Goal: Information Seeking & Learning: Learn about a topic

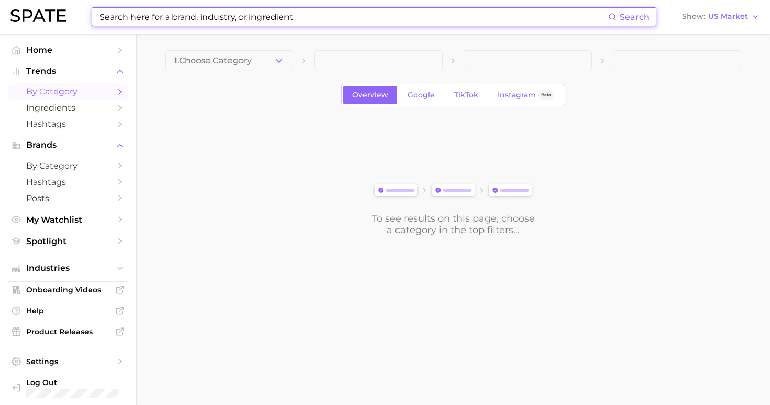
click at [388, 18] on input at bounding box center [353, 17] width 510 height 18
click at [160, 17] on input at bounding box center [353, 17] width 510 height 18
click at [160, 18] on input at bounding box center [353, 17] width 510 height 18
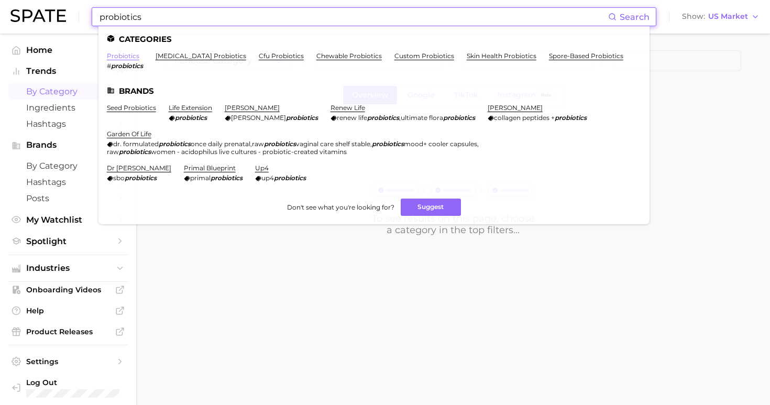
type input "probiotics"
click at [116, 53] on link "probiotics" at bounding box center [123, 56] width 32 height 8
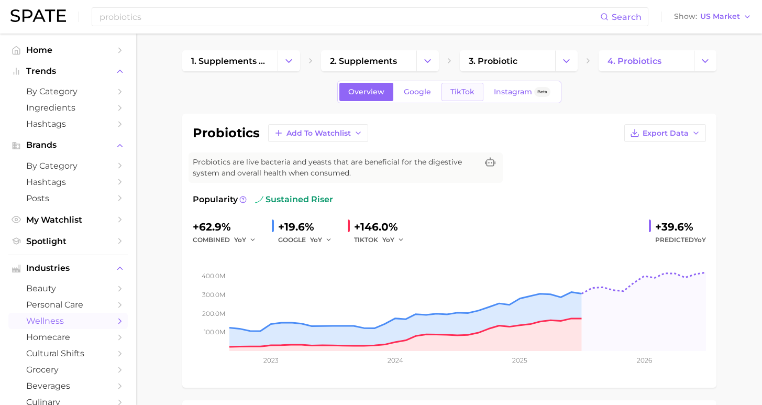
click at [470, 92] on span "TikTok" at bounding box center [462, 91] width 24 height 9
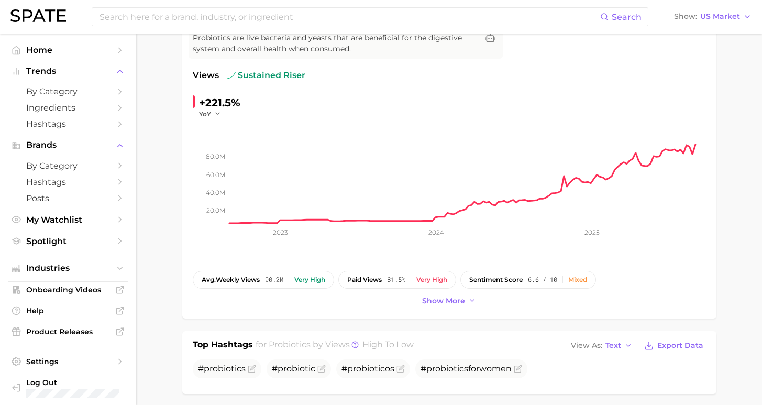
scroll to position [122, 0]
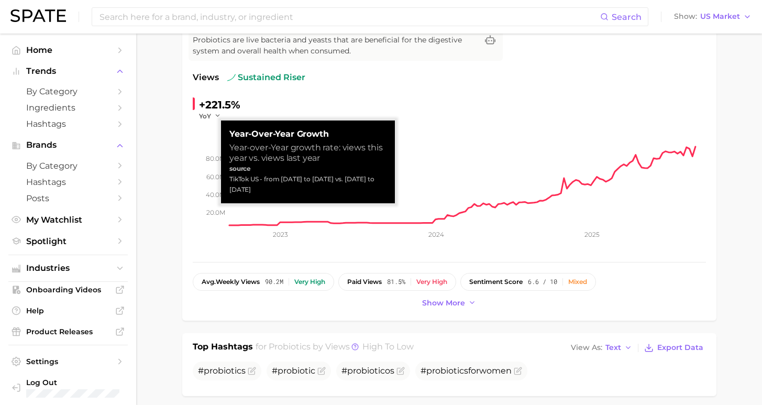
drag, startPoint x: 290, startPoint y: 190, endPoint x: 222, endPoint y: 178, distance: 68.7
click at [222, 178] on div "Year-over-Year Growth Year-over-Year growth rate: views this year vs. views las…" at bounding box center [308, 161] width 174 height 83
copy div "TikTok US - from [DATE] to [DATE] vs. [DATE] to [DATE]"
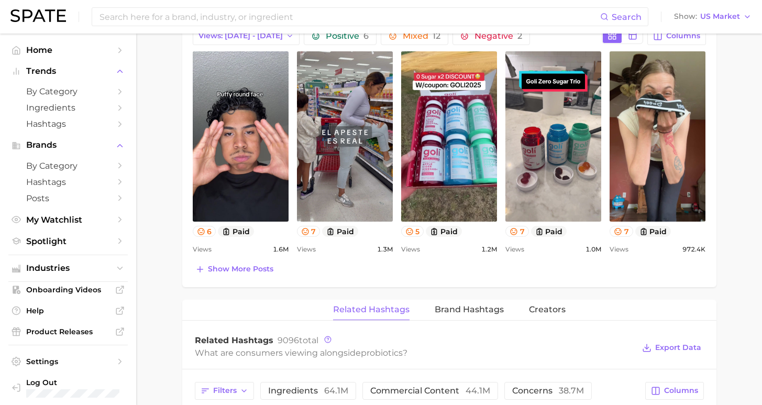
scroll to position [459, 0]
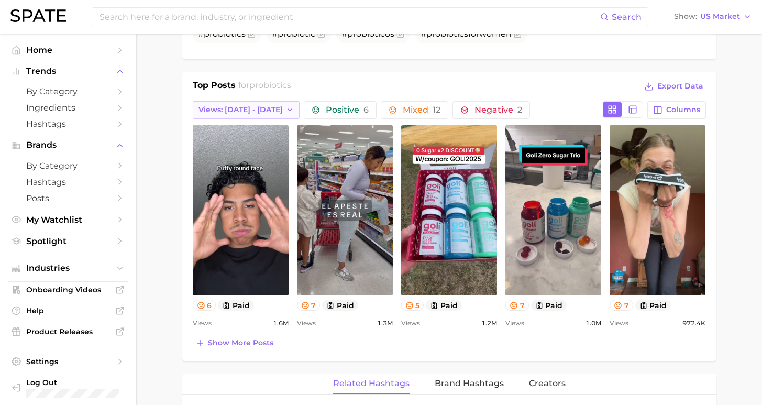
click at [286, 110] on icon "button" at bounding box center [290, 110] width 8 height 8
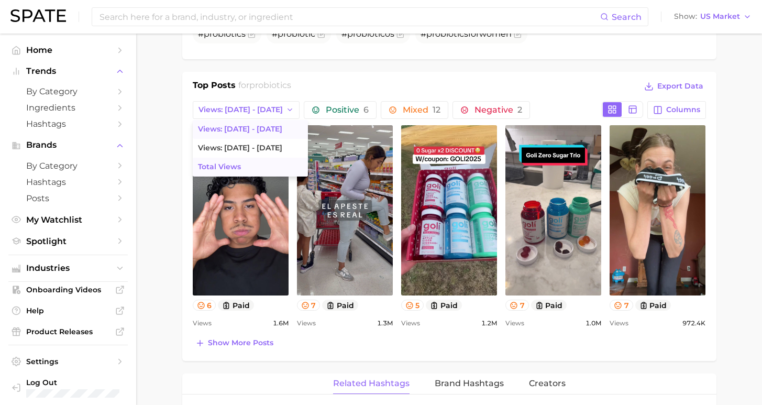
click at [262, 160] on button "Total Views" at bounding box center [250, 167] width 115 height 19
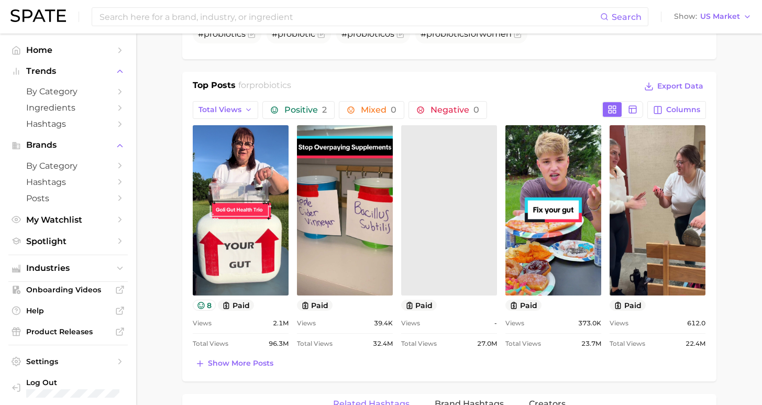
scroll to position [0, 0]
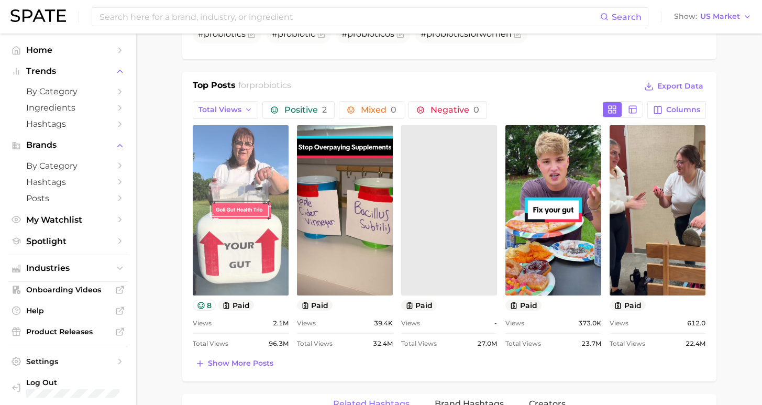
click at [242, 175] on link "view post on TikTok" at bounding box center [241, 210] width 96 height 170
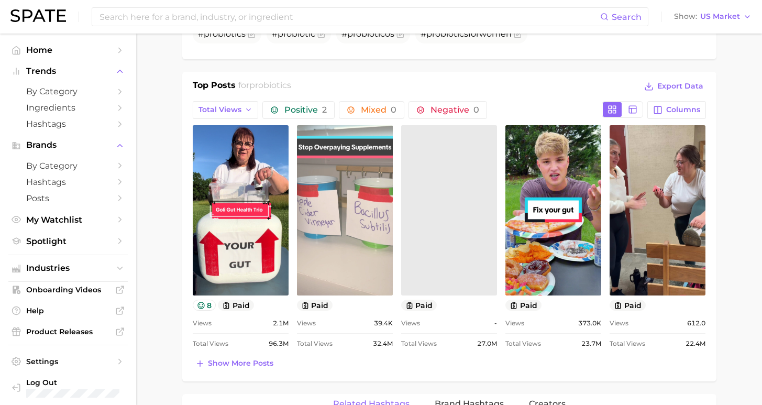
click at [345, 249] on link "view post on TikTok" at bounding box center [345, 210] width 96 height 170
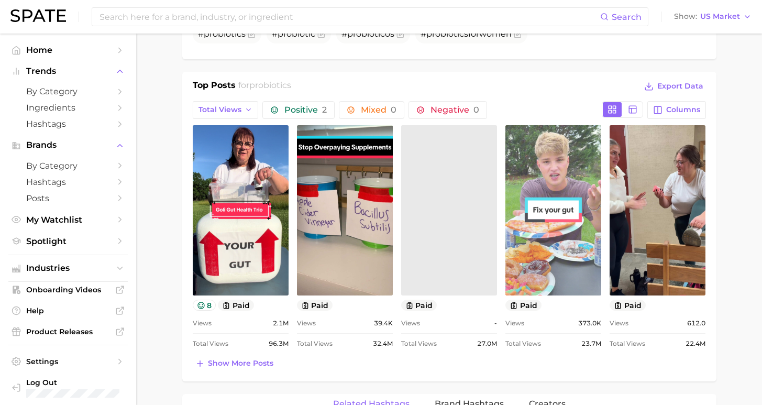
click at [568, 237] on link "view post on TikTok" at bounding box center [553, 210] width 96 height 170
click at [543, 220] on link "view post on TikTok" at bounding box center [553, 210] width 96 height 170
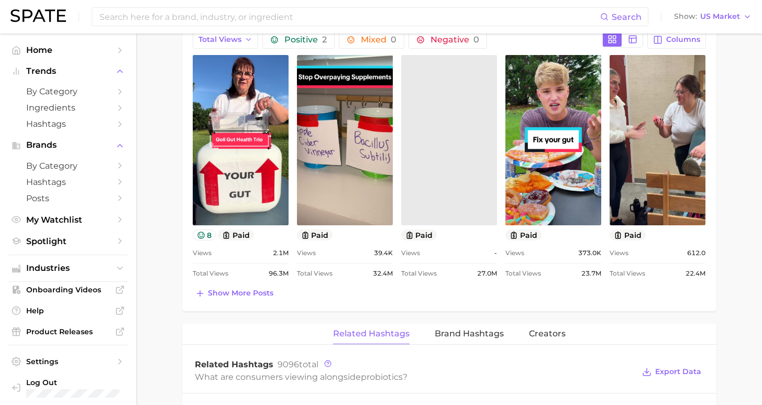
scroll to position [585, 0]
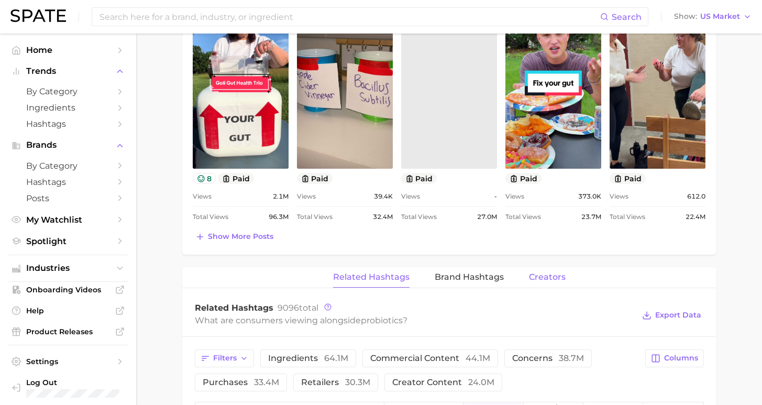
click at [529, 274] on span "Creators" at bounding box center [547, 276] width 37 height 9
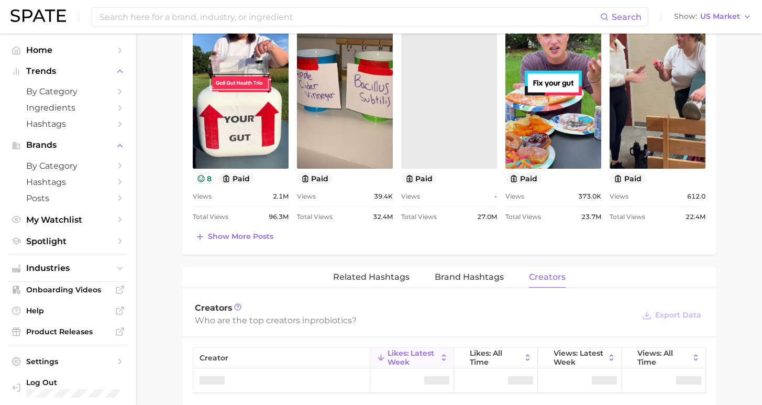
click at [534, 275] on span "Creators" at bounding box center [547, 276] width 37 height 9
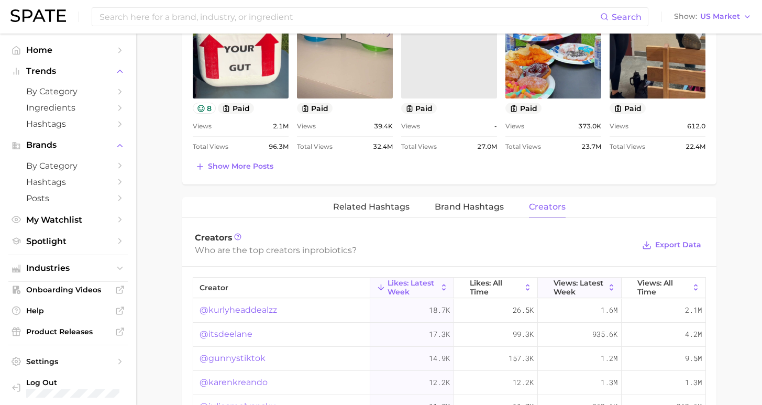
scroll to position [658, 0]
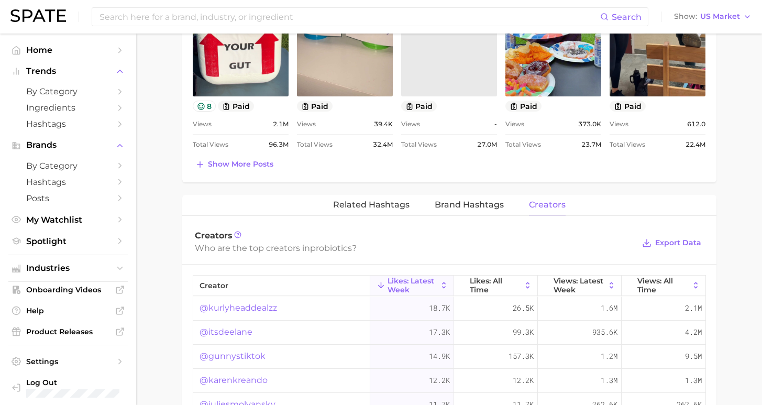
click at [236, 307] on link "@kurlyheaddealzz" at bounding box center [239, 308] width 78 height 13
click at [220, 332] on link "@itsdeelane" at bounding box center [226, 332] width 53 height 13
click at [238, 351] on link "@gunnystiktok" at bounding box center [233, 356] width 66 height 13
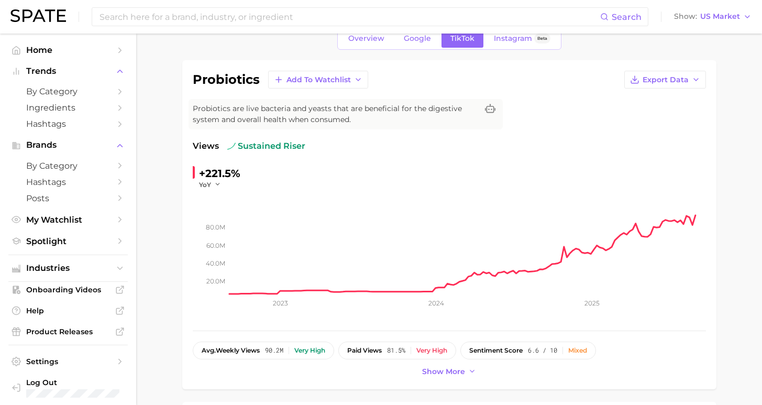
scroll to position [0, 0]
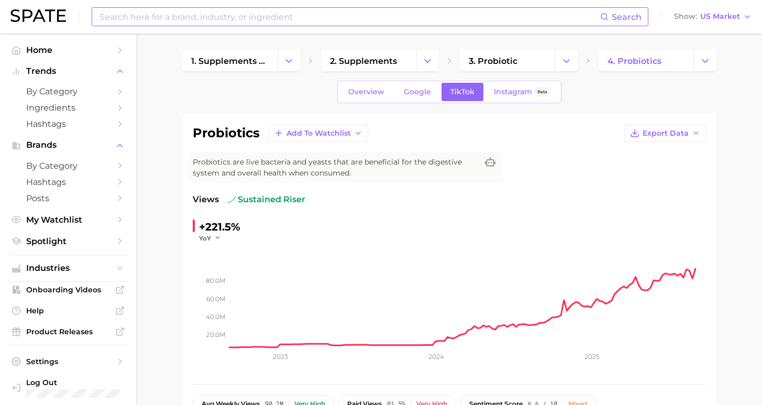
click at [428, 17] on input at bounding box center [349, 17] width 502 height 18
drag, startPoint x: 428, startPoint y: 17, endPoint x: 441, endPoint y: 16, distance: 13.7
click at [428, 17] on input at bounding box center [349, 17] width 502 height 18
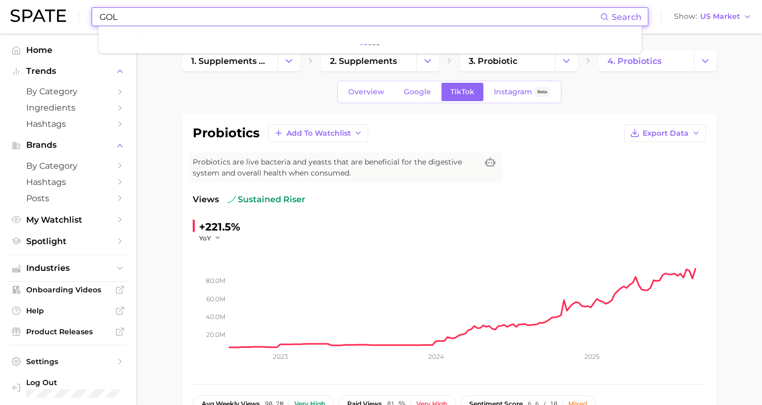
type input "GOLI"
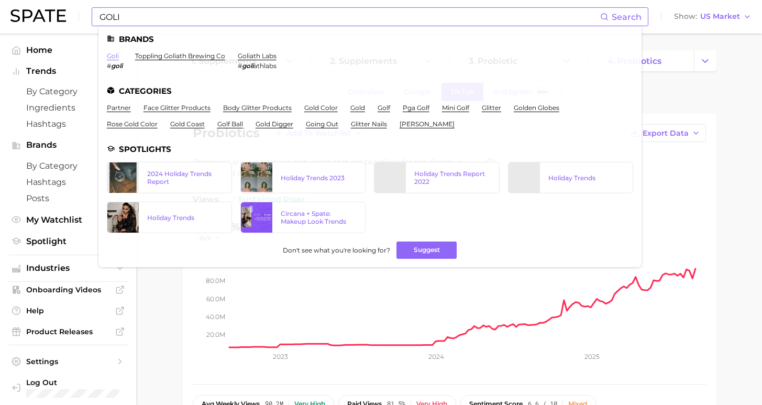
click at [116, 54] on link "goli" at bounding box center [113, 56] width 12 height 8
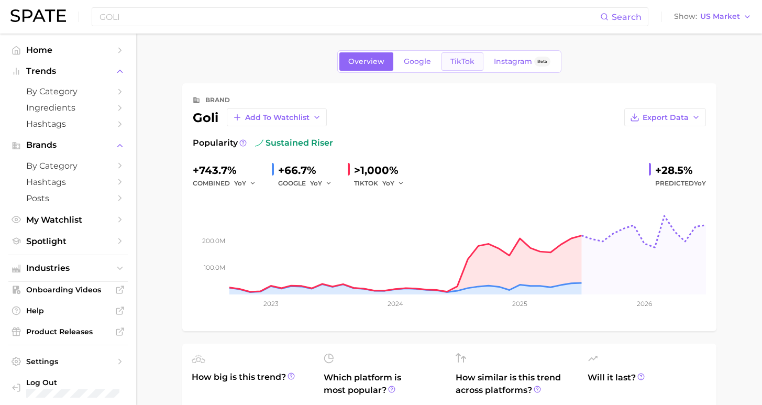
click at [472, 63] on link "TikTok" at bounding box center [462, 61] width 42 height 18
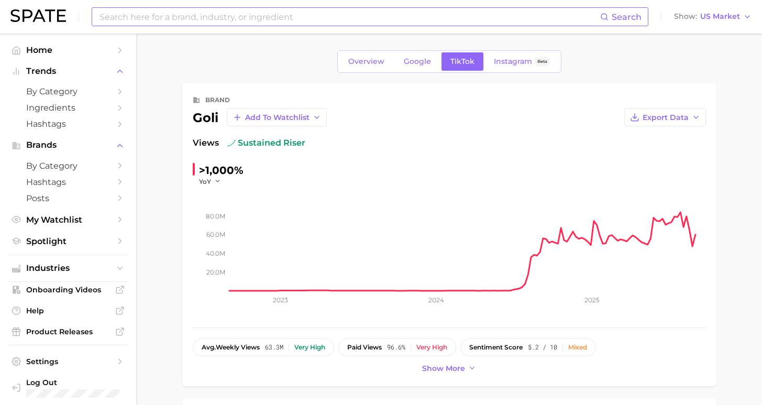
click at [223, 16] on input at bounding box center [349, 17] width 502 height 18
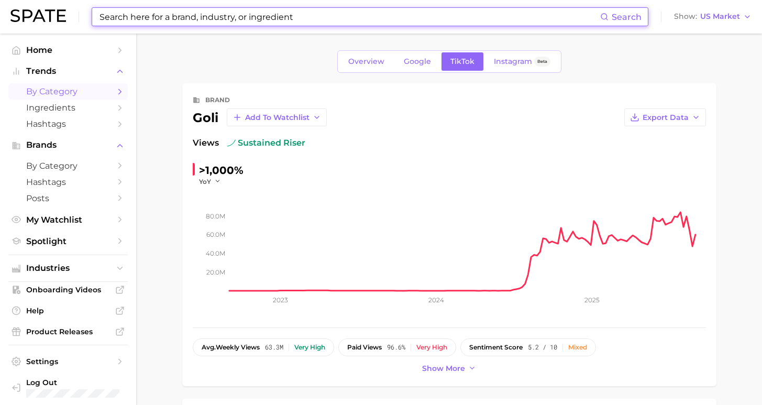
click at [69, 87] on span "by Category" at bounding box center [68, 91] width 84 height 10
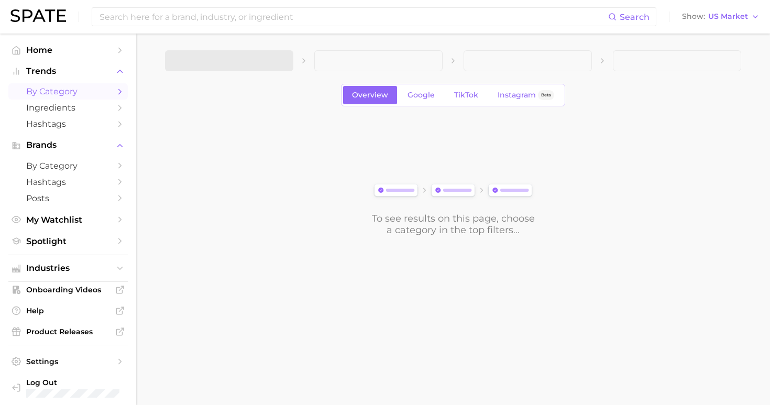
click at [272, 61] on span at bounding box center [229, 60] width 128 height 21
click at [263, 64] on button "1. Choose Category" at bounding box center [229, 60] width 128 height 21
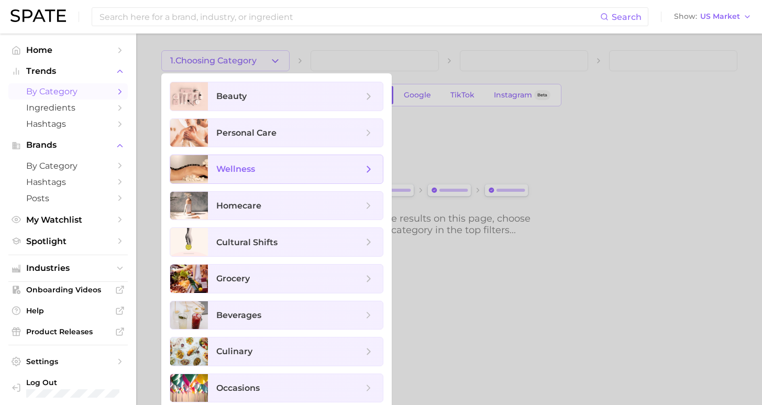
click at [278, 174] on span "wellness" at bounding box center [289, 169] width 147 height 12
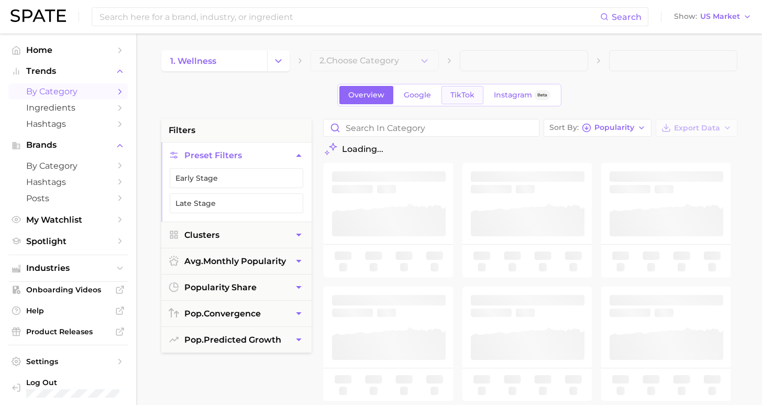
click at [462, 90] on link "TikTok" at bounding box center [462, 95] width 42 height 18
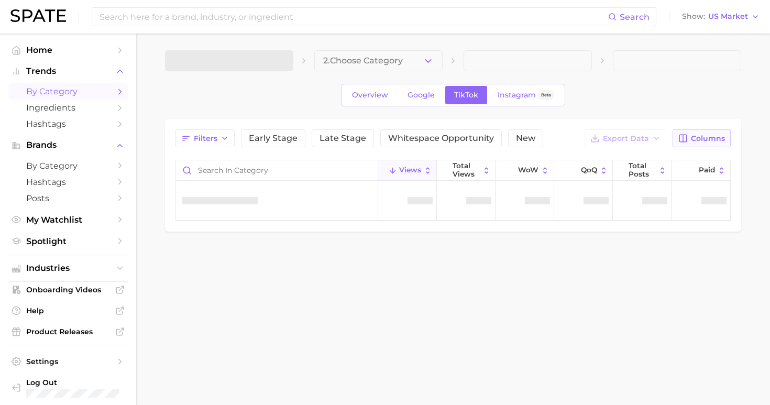
drag, startPoint x: 688, startPoint y: 137, endPoint x: 692, endPoint y: 145, distance: 8.7
click at [688, 137] on icon "button" at bounding box center [682, 138] width 9 height 9
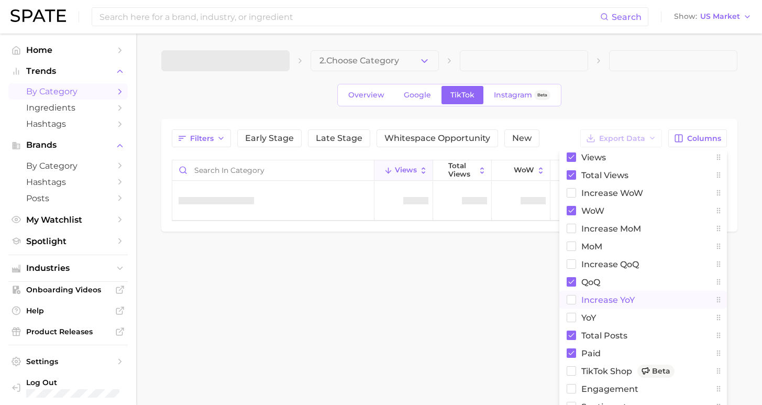
click at [618, 300] on span "increase YoY" at bounding box center [607, 299] width 53 height 9
click at [590, 317] on span "YoY" at bounding box center [588, 317] width 15 height 9
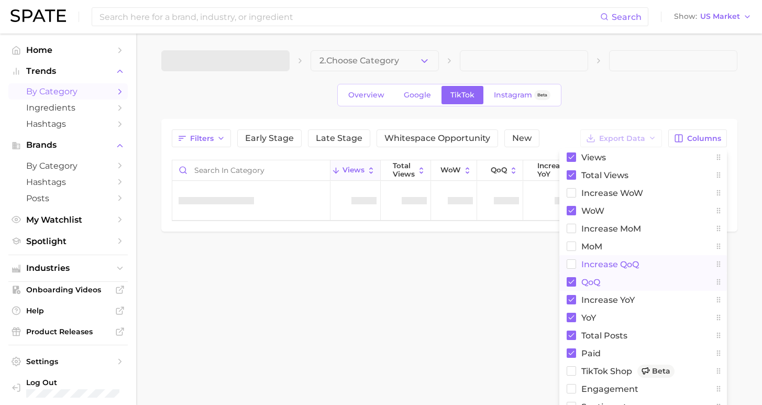
drag, startPoint x: 586, startPoint y: 282, endPoint x: 587, endPoint y: 266, distance: 16.3
click at [586, 281] on span "QoQ" at bounding box center [590, 282] width 19 height 9
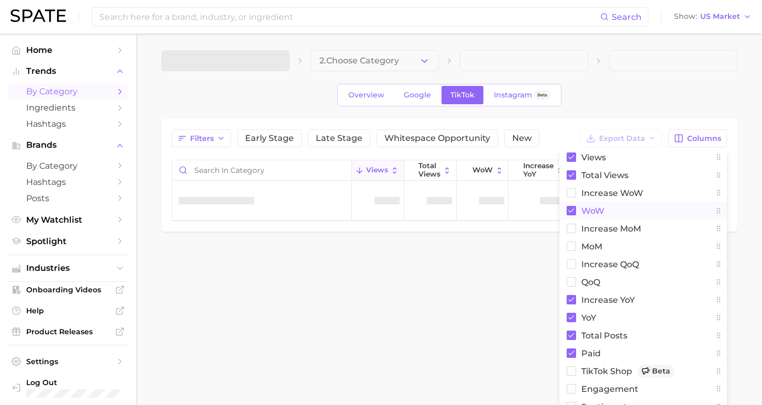
click at [593, 207] on span "WoW" at bounding box center [592, 210] width 23 height 9
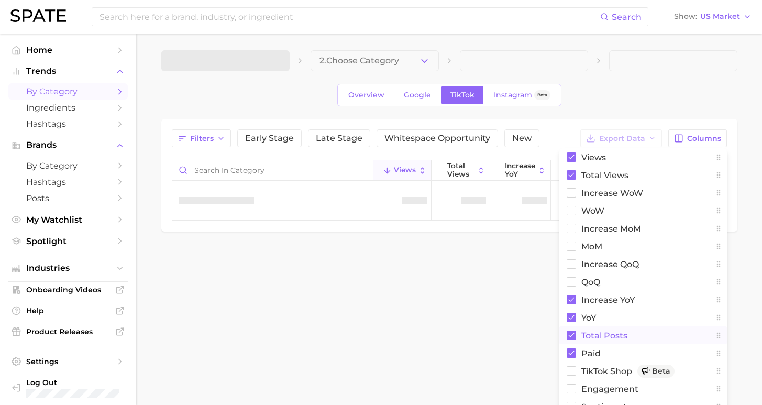
click at [585, 333] on span "Total Posts" at bounding box center [604, 335] width 46 height 9
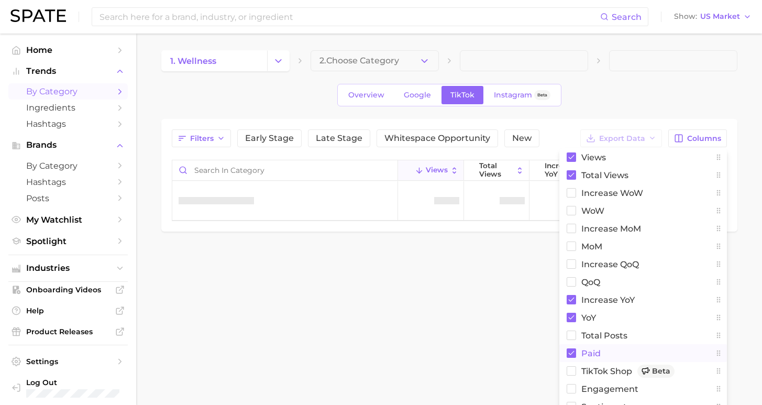
click at [591, 352] on span "Paid" at bounding box center [590, 353] width 19 height 9
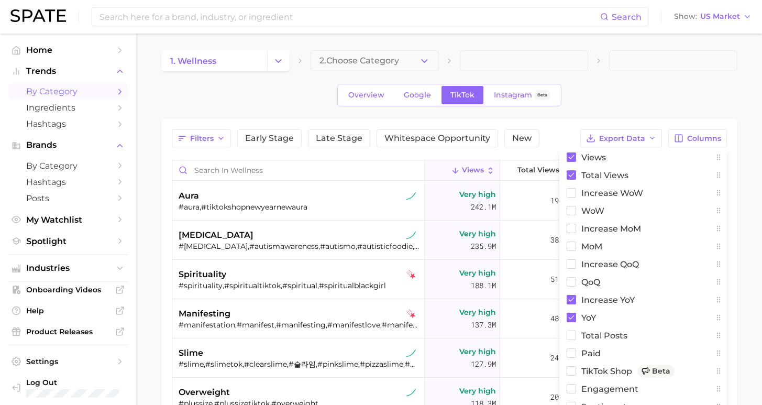
click at [643, 76] on div "1. wellness 2. Choose Category Overview Google TikTok Instagram Beta Filters Ea…" at bounding box center [449, 312] width 576 height 525
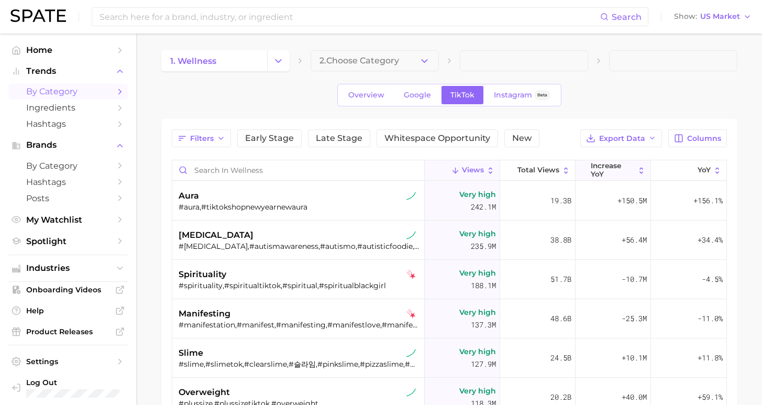
click at [607, 171] on span "increase YoY" at bounding box center [613, 170] width 44 height 16
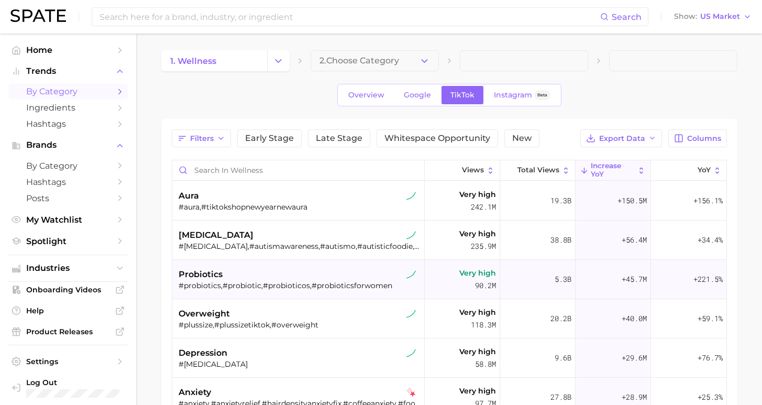
click at [261, 279] on div "probiotics" at bounding box center [300, 274] width 242 height 13
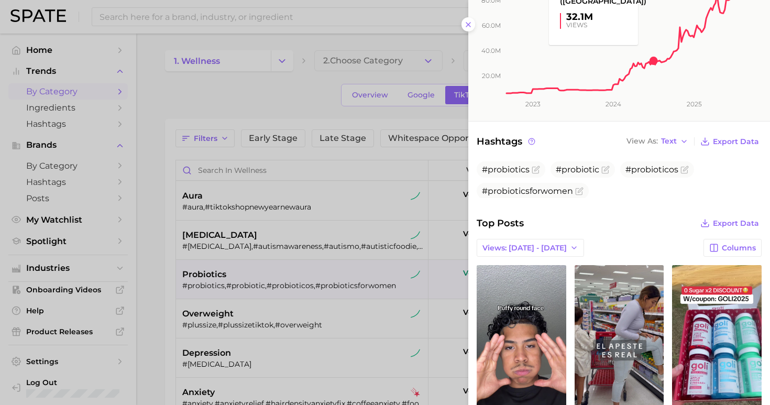
scroll to position [328, 0]
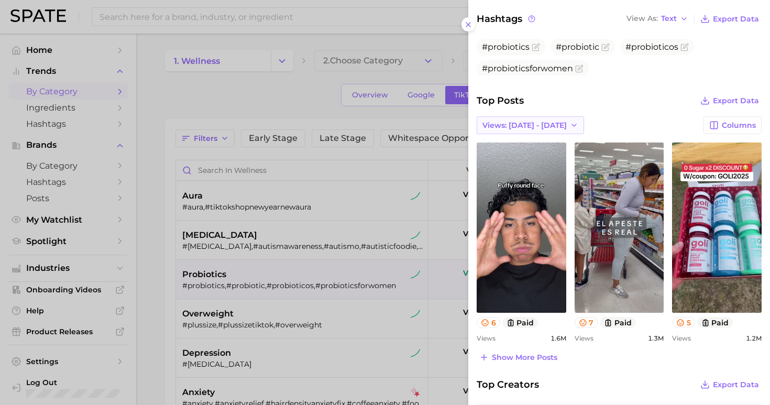
click at [504, 121] on span "Views: [DATE] - [DATE]" at bounding box center [524, 125] width 84 height 9
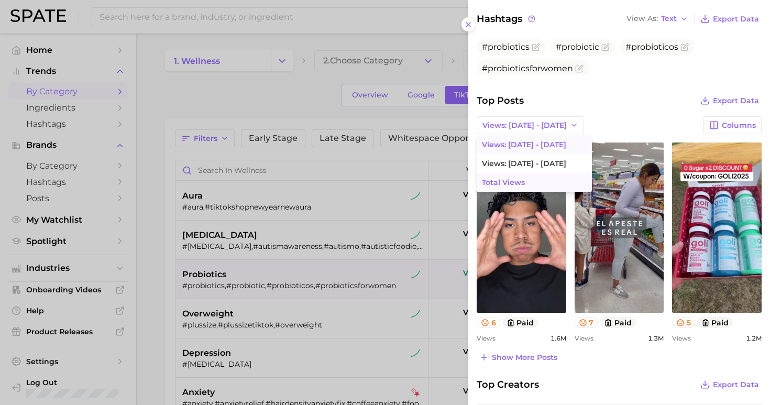
click at [522, 173] on button "Total Views" at bounding box center [534, 182] width 115 height 19
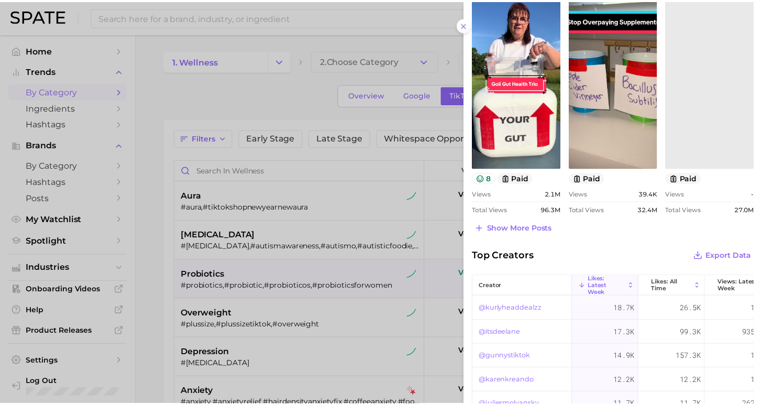
scroll to position [247, 0]
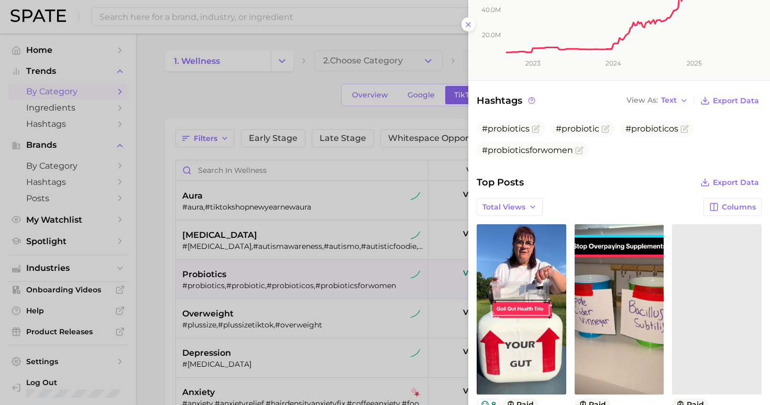
click at [467, 20] on icon at bounding box center [468, 24] width 8 height 8
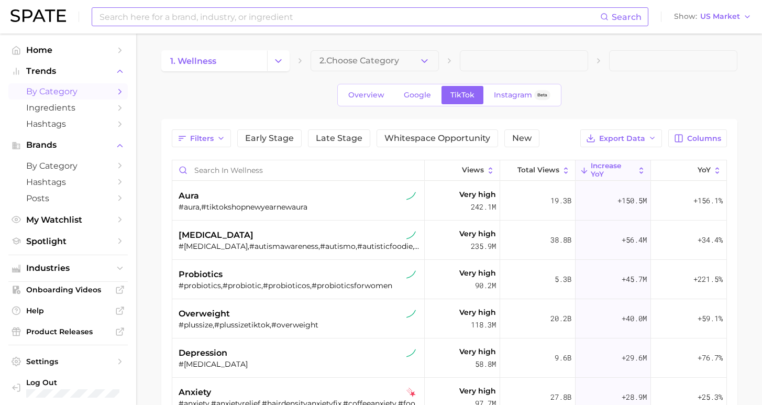
click at [216, 17] on input at bounding box center [349, 17] width 502 height 18
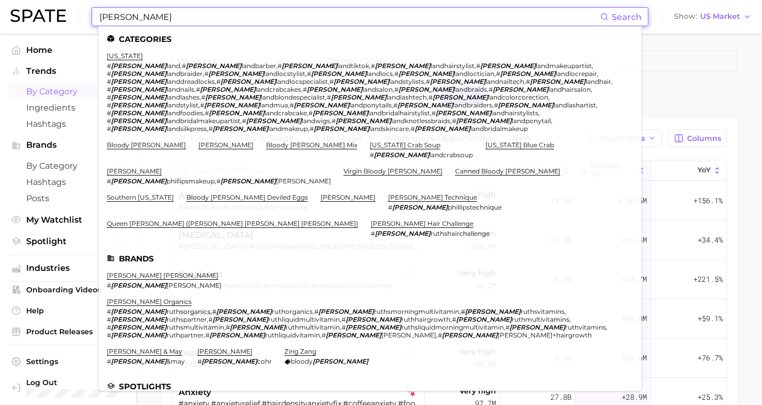
type input "[PERSON_NAME]"
drag, startPoint x: 244, startPoint y: 33, endPoint x: 188, endPoint y: 210, distance: 185.7
click at [188, 210] on div "#aura,#tiktokshopnewyearnewaura" at bounding box center [300, 206] width 242 height 9
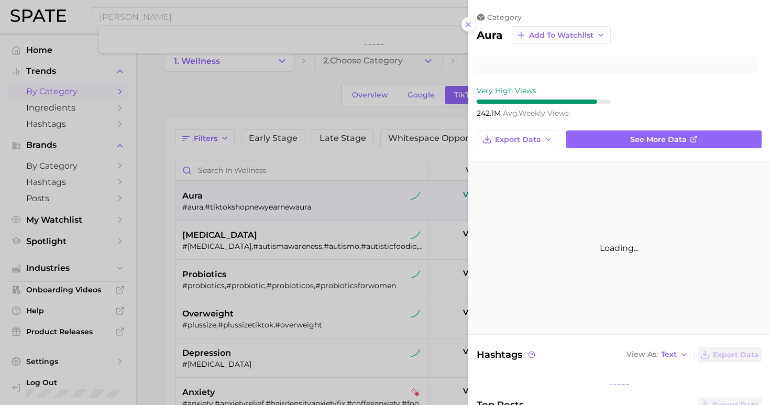
click at [178, 16] on div at bounding box center [385, 202] width 770 height 405
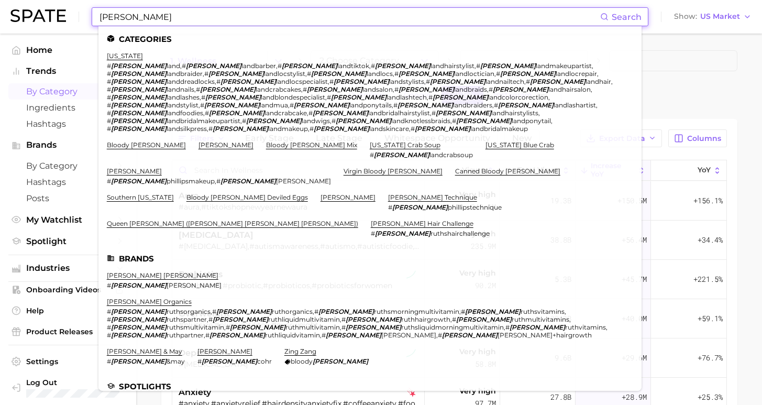
click at [150, 20] on input "[PERSON_NAME]" at bounding box center [349, 17] width 502 height 18
drag, startPoint x: 150, startPoint y: 20, endPoint x: 138, endPoint y: 236, distance: 216.6
click at [138, 297] on link "[PERSON_NAME] organics" at bounding box center [149, 301] width 85 height 8
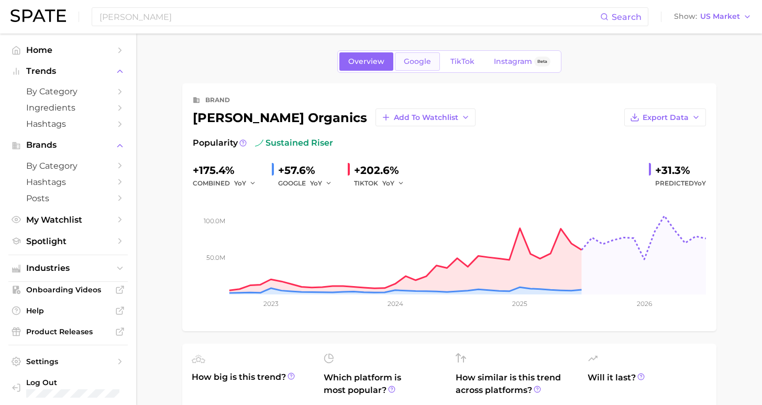
click at [420, 64] on span "Google" at bounding box center [417, 61] width 27 height 9
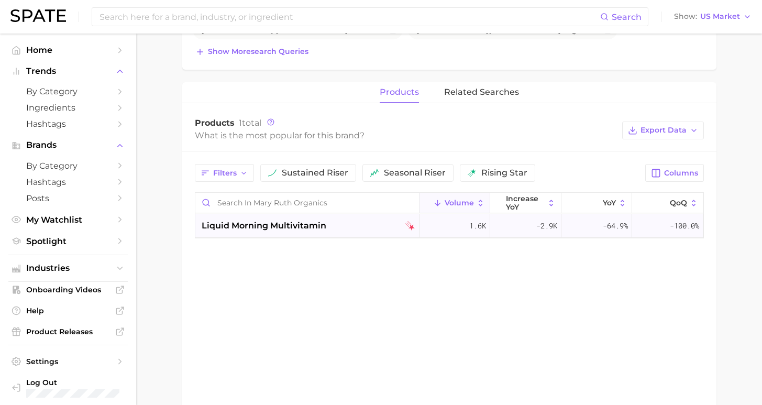
scroll to position [304, 0]
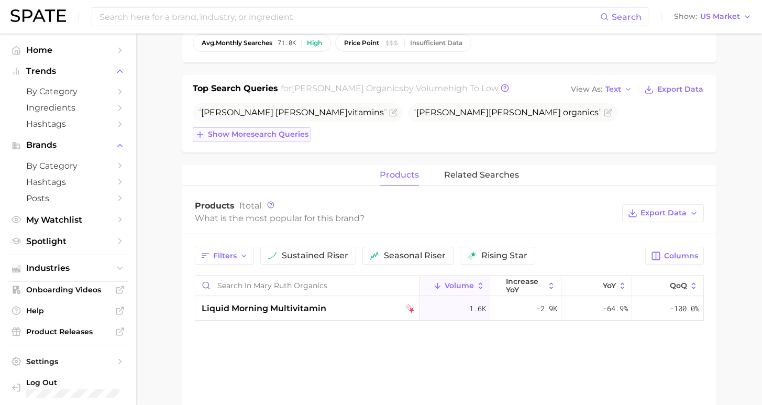
click at [290, 138] on span "Show more search queries" at bounding box center [258, 134] width 101 height 9
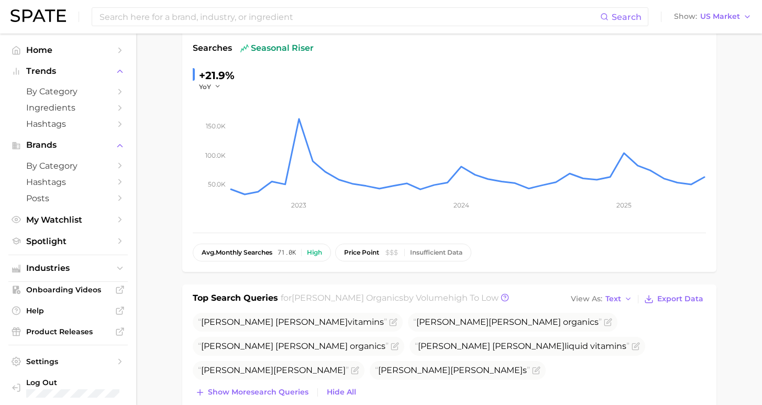
scroll to position [0, 0]
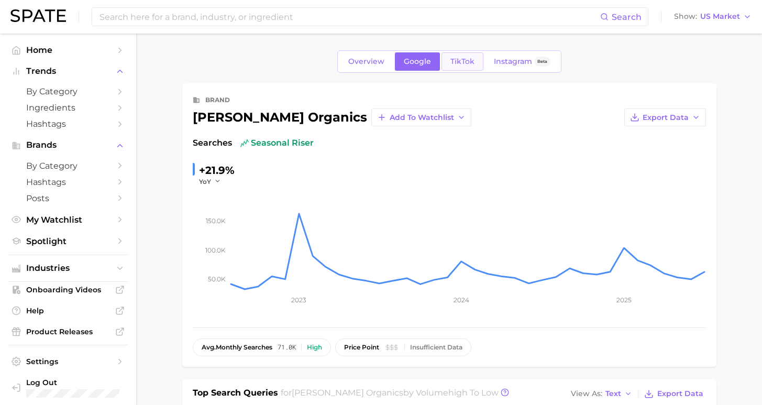
click at [472, 67] on link "TikTok" at bounding box center [462, 61] width 42 height 18
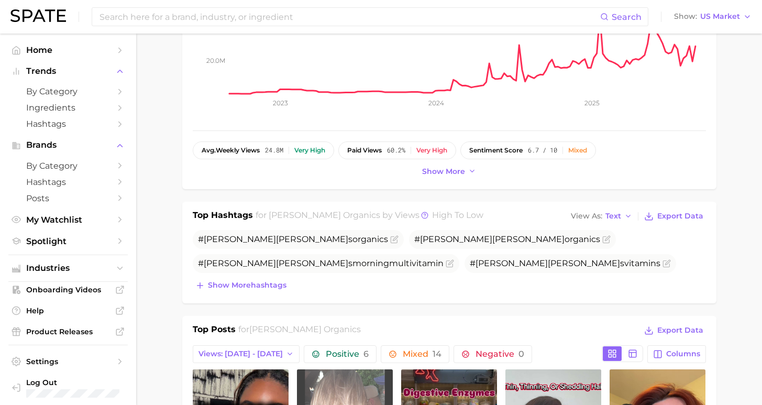
scroll to position [291, 0]
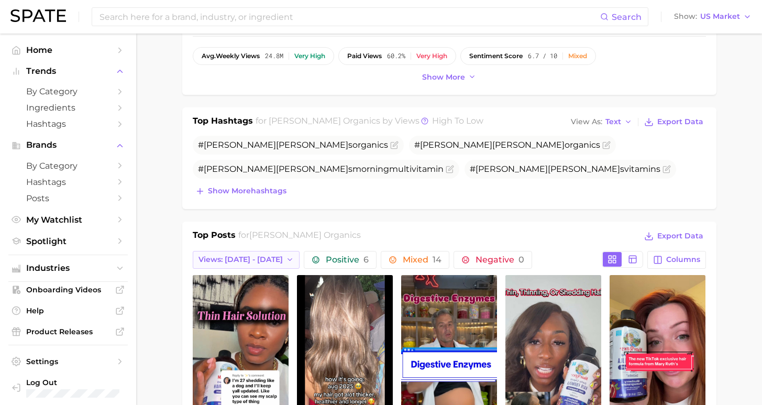
click at [260, 258] on span "Views: [DATE] - [DATE]" at bounding box center [240, 259] width 84 height 9
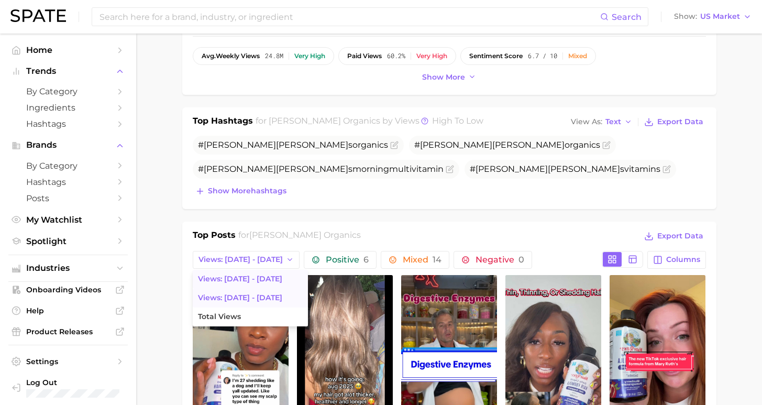
click at [253, 298] on span "Views: [DATE] - [DATE]" at bounding box center [240, 297] width 84 height 9
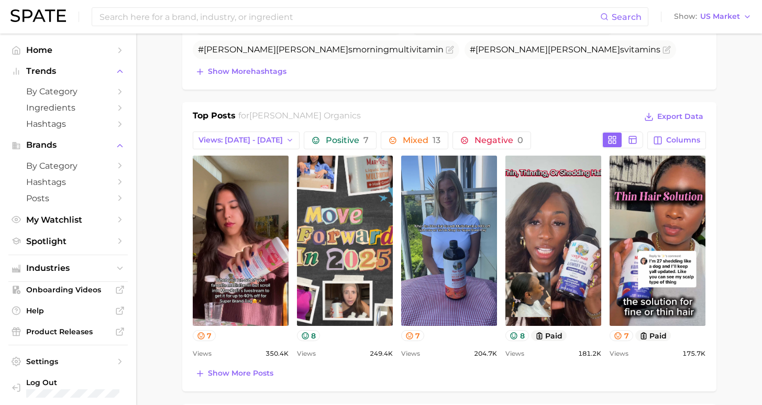
scroll to position [535, 0]
